Goal: Transaction & Acquisition: Purchase product/service

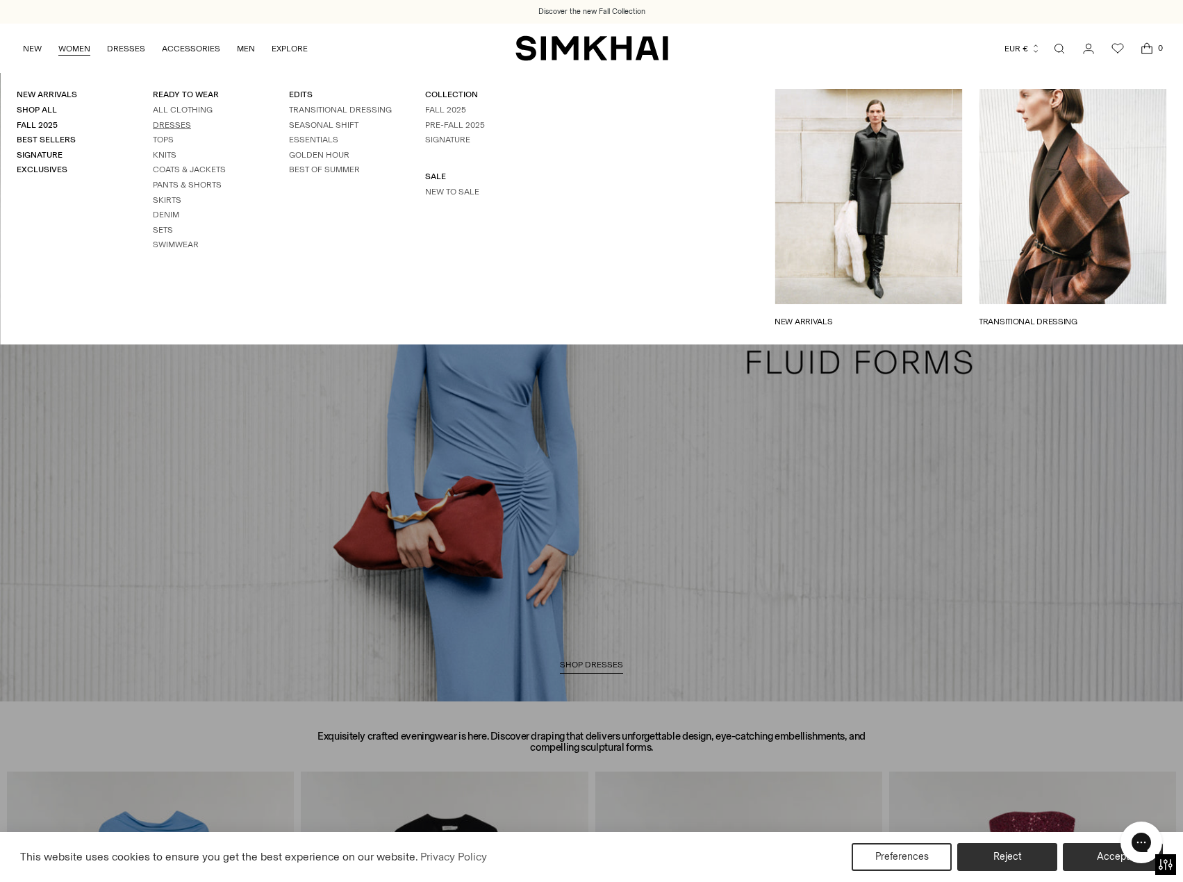
click at [173, 120] on link "Dresses" at bounding box center [172, 125] width 38 height 10
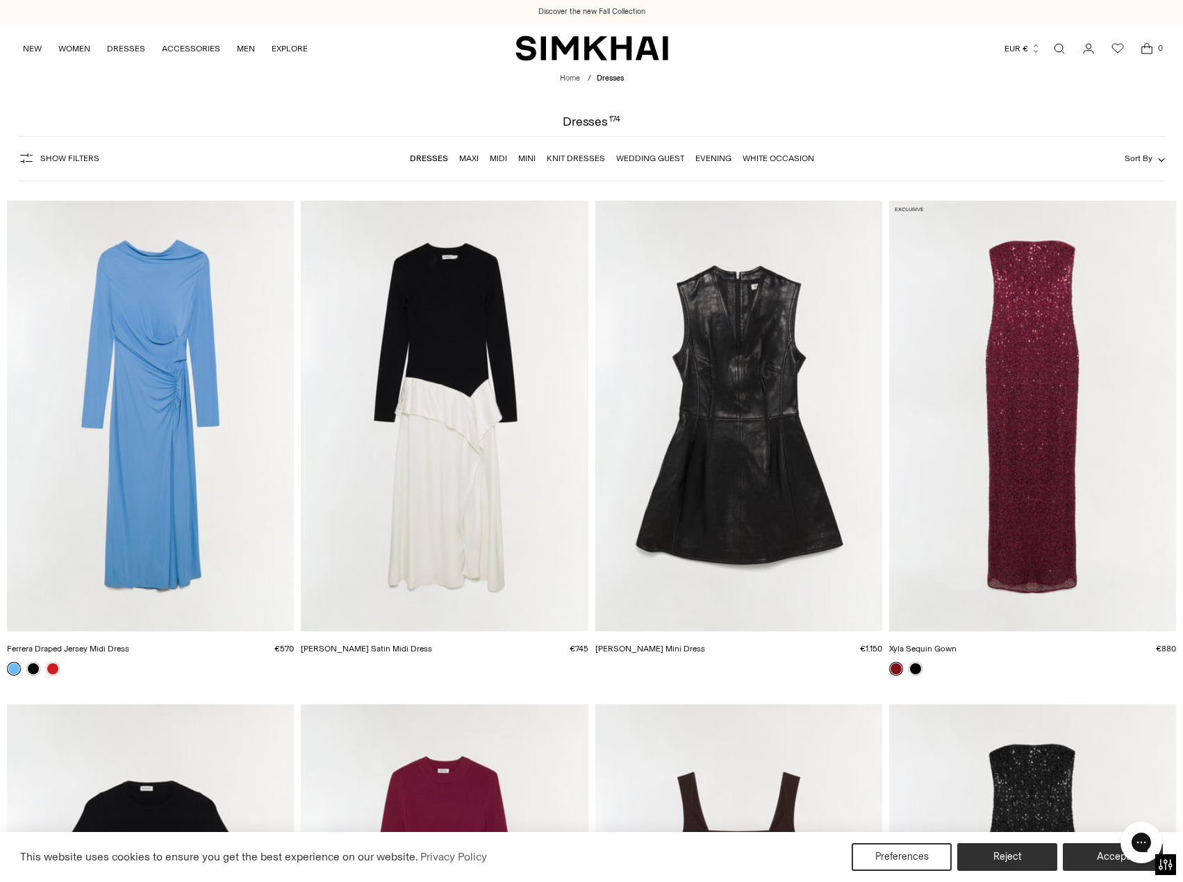
click at [712, 162] on link "Evening" at bounding box center [713, 159] width 36 height 10
click at [463, 160] on link "Maxi" at bounding box center [468, 159] width 19 height 10
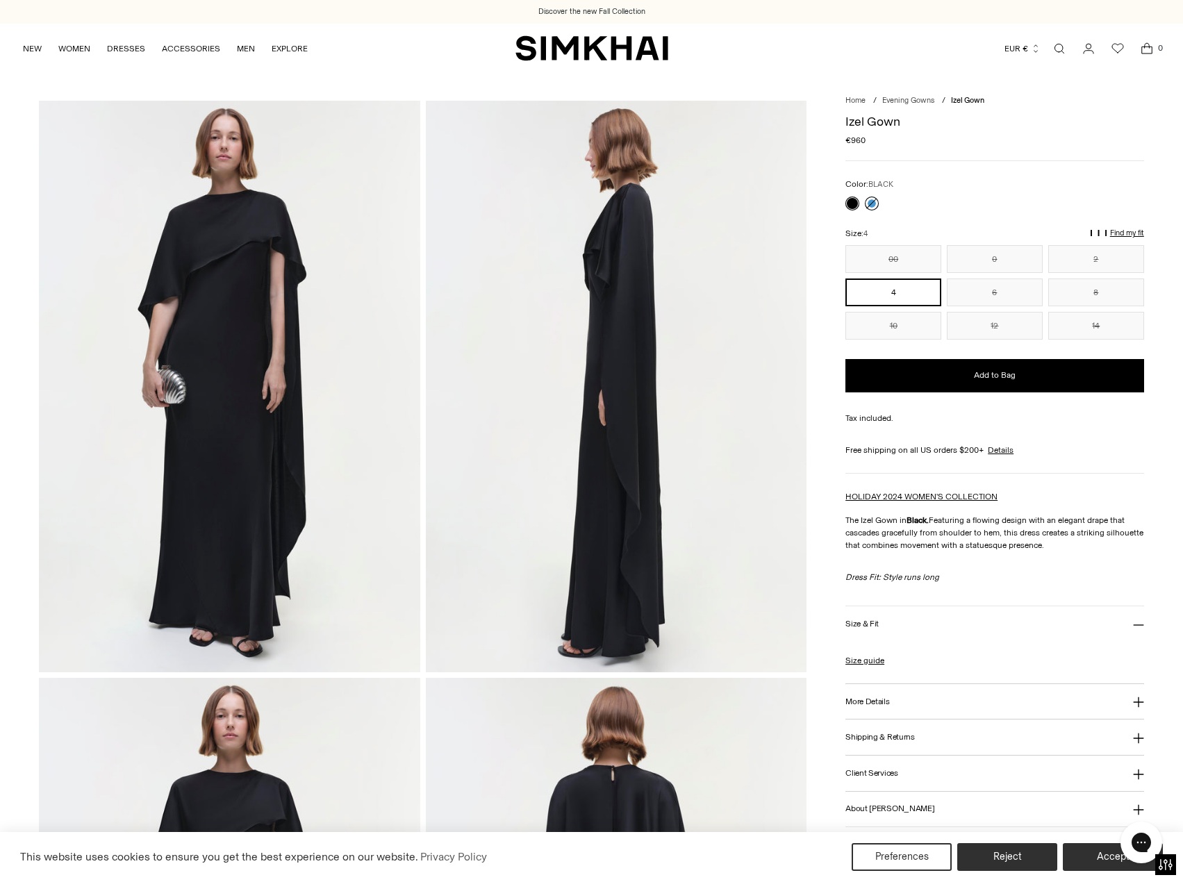
click at [871, 208] on link at bounding box center [872, 204] width 14 height 14
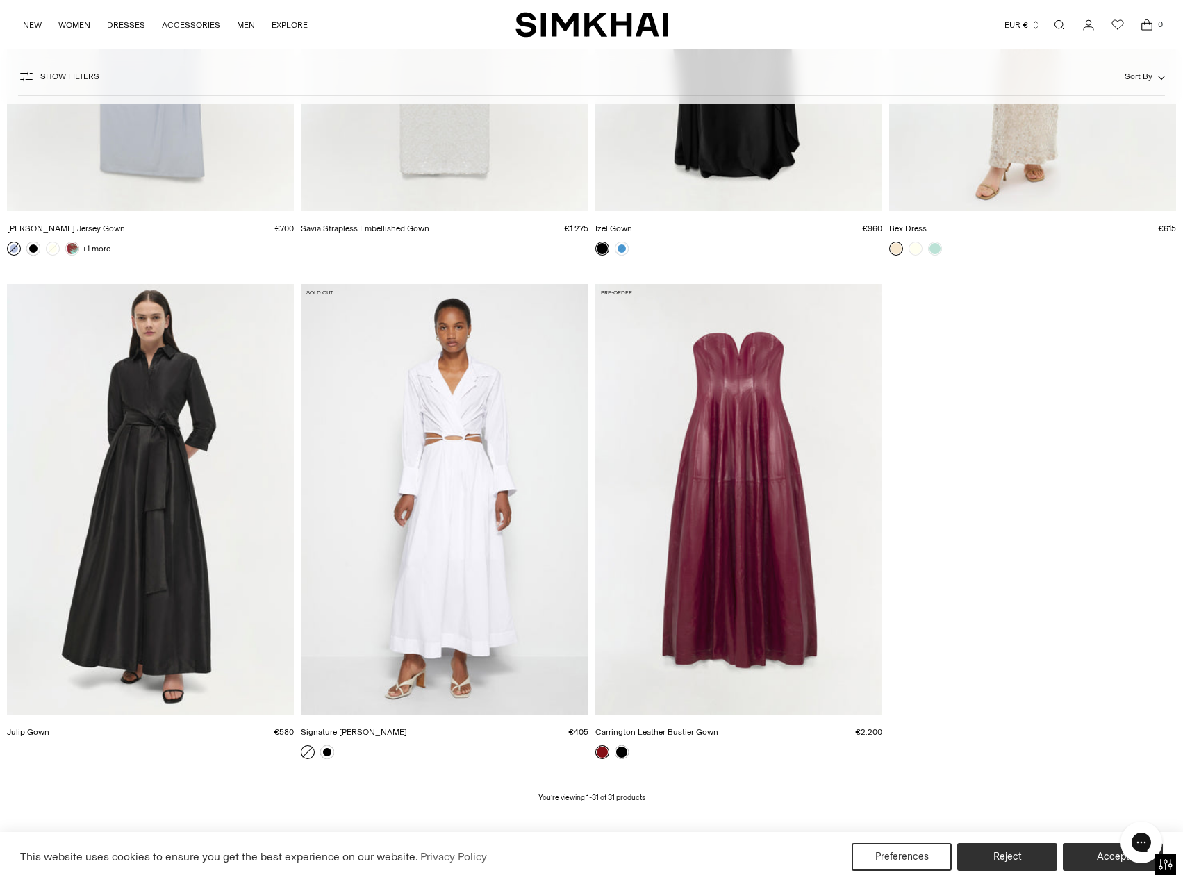
scroll to position [3445, 0]
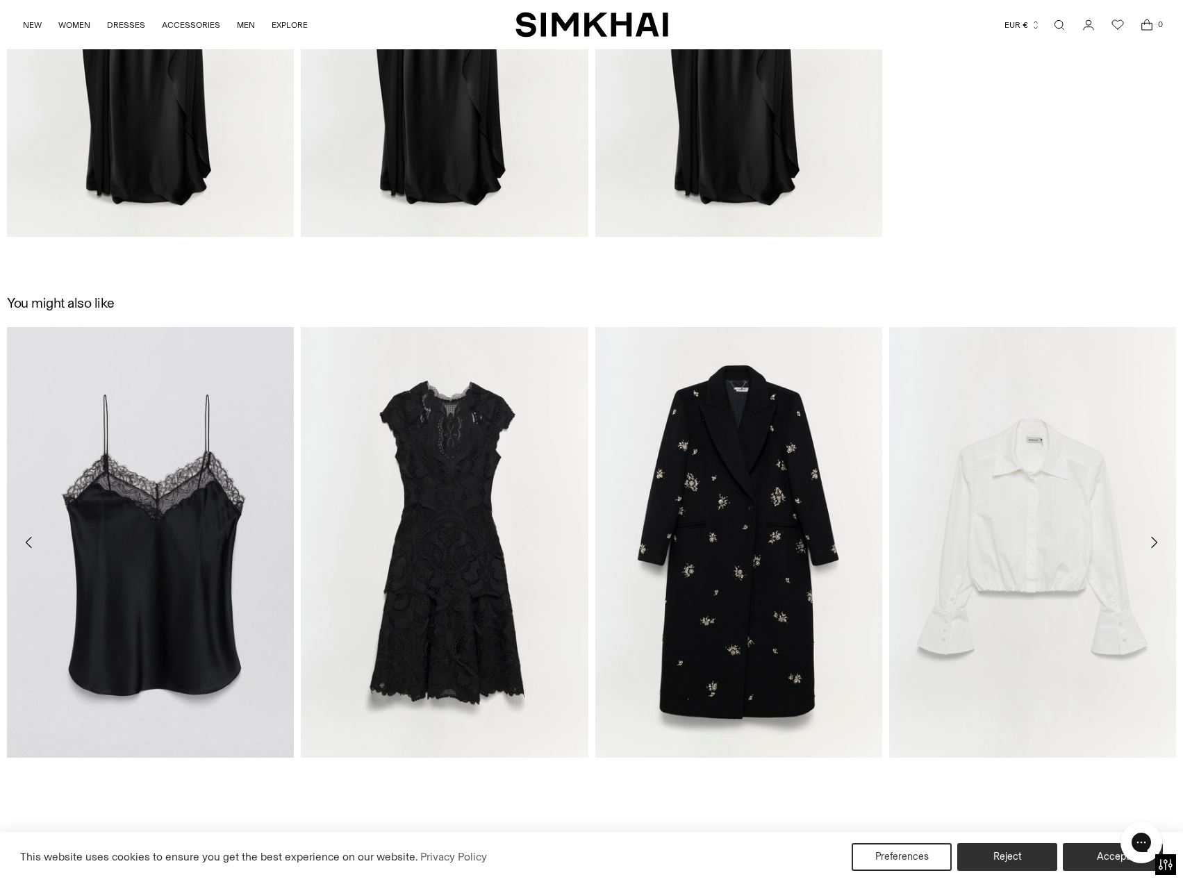
scroll to position [2153, 0]
